Goal: Task Accomplishment & Management: Use online tool/utility

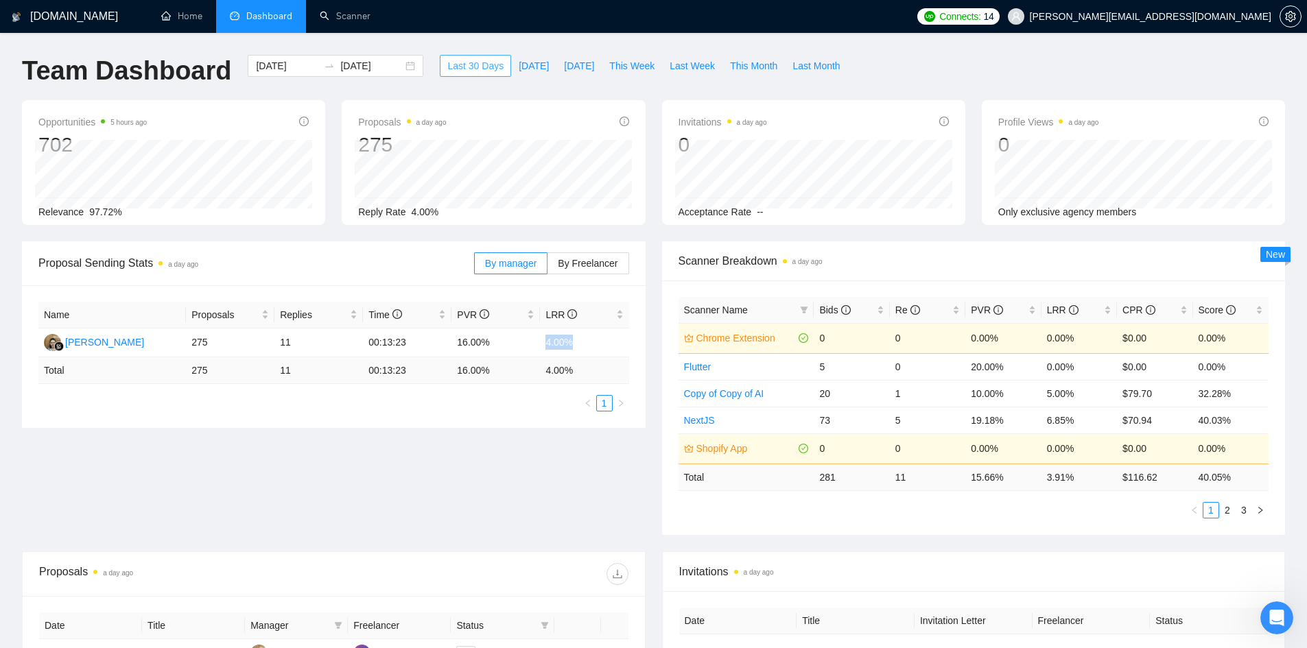
scroll to position [258, 0]
click at [190, 19] on link "Home" at bounding box center [181, 16] width 41 height 12
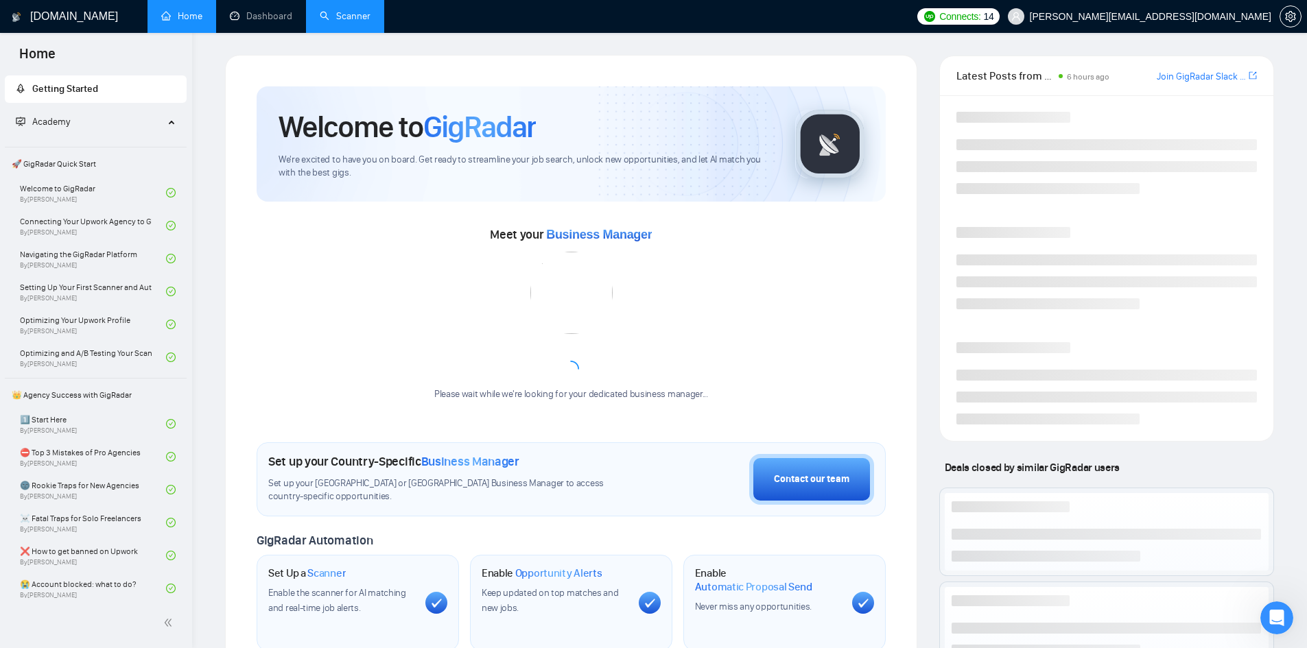
click at [356, 10] on link "Scanner" at bounding box center [345, 16] width 51 height 12
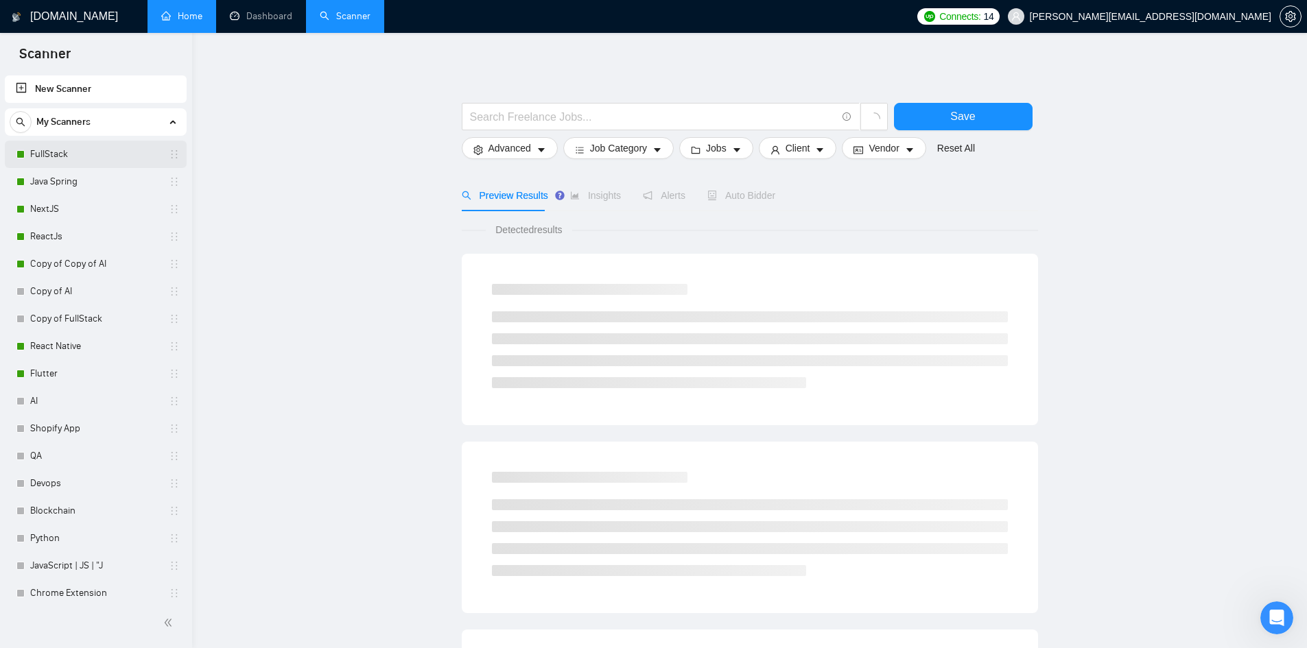
click at [47, 153] on link "FullStack" at bounding box center [95, 154] width 130 height 27
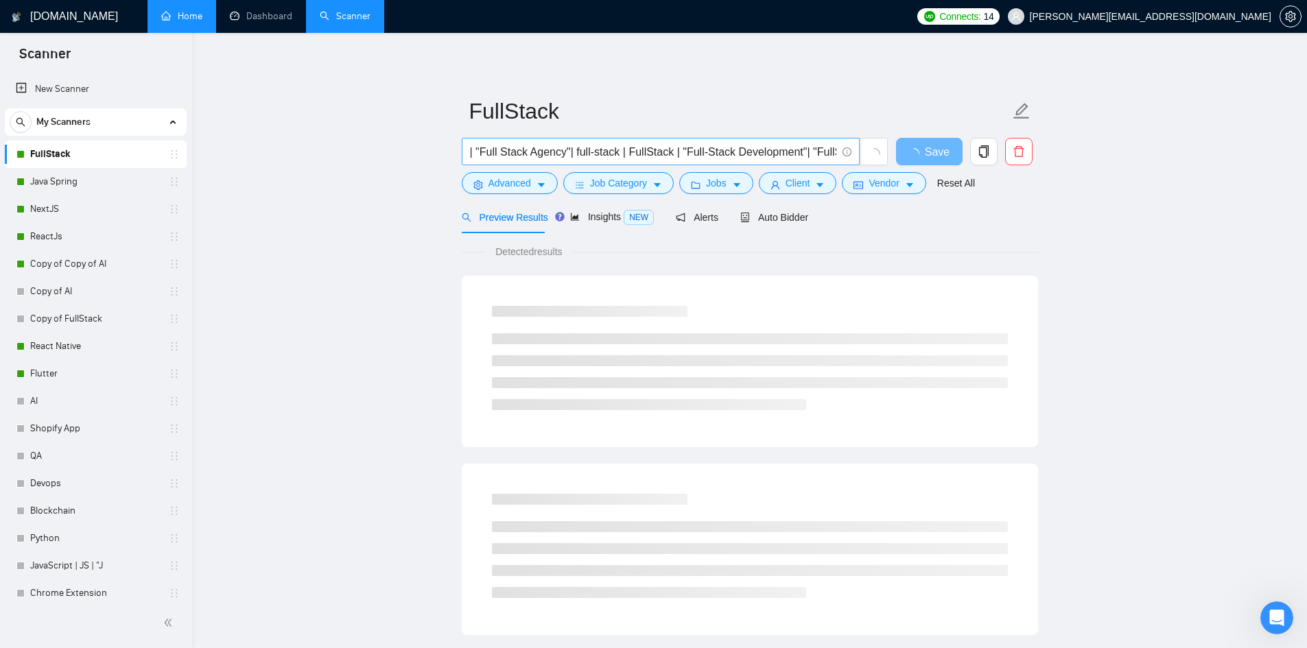
click at [475, 146] on input "| "Full Stack Agency"| full-stack | FullStack | "Full-Stack Development"| "Full…" at bounding box center [653, 151] width 366 height 17
click at [818, 154] on input "| "Full Stack Agency"| full-stack | FullStack | "Full-Stack Development"| "Full…" at bounding box center [653, 151] width 366 height 17
